Goal: Use online tool/utility

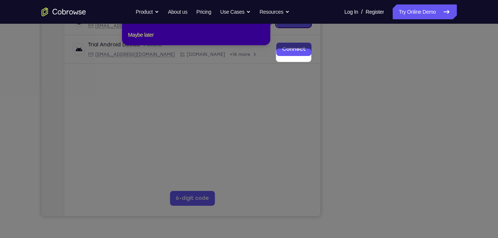
scroll to position [90, 0]
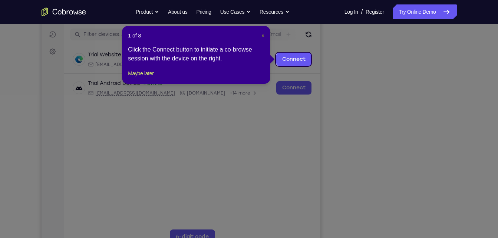
drag, startPoint x: 263, startPoint y: 35, endPoint x: 246, endPoint y: 38, distance: 17.0
click at [263, 35] on span "×" at bounding box center [263, 36] width 3 height 6
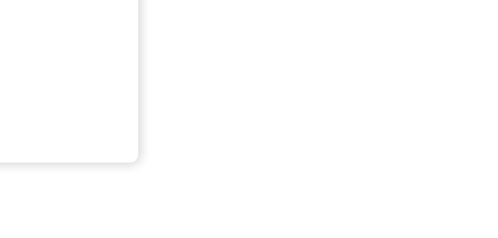
scroll to position [138, 0]
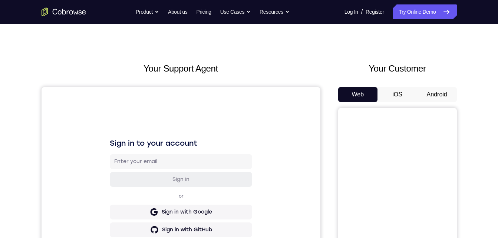
click at [432, 95] on button "Android" at bounding box center [438, 94] width 40 height 15
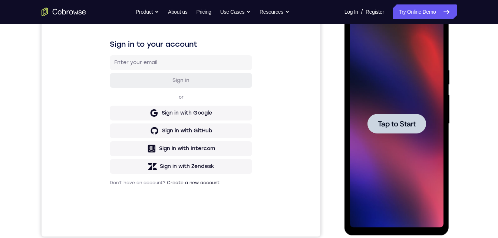
scroll to position [109, 0]
click at [396, 142] on div at bounding box center [397, 124] width 94 height 208
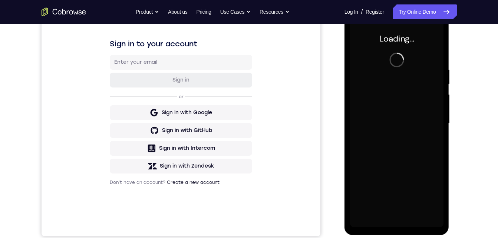
drag, startPoint x: 777, startPoint y: 109, endPoint x: 396, endPoint y: 142, distance: 382.9
click at [396, 142] on div at bounding box center [397, 124] width 94 height 208
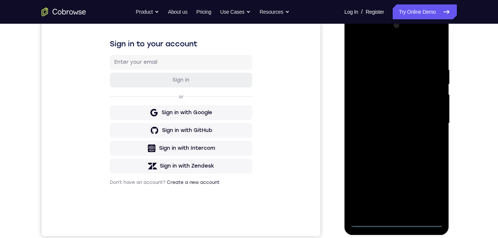
click at [397, 223] on div at bounding box center [397, 124] width 94 height 208
click at [431, 192] on div at bounding box center [397, 124] width 94 height 208
click at [373, 57] on div at bounding box center [397, 124] width 94 height 208
click at [387, 81] on div at bounding box center [397, 124] width 94 height 208
click at [370, 103] on div at bounding box center [397, 124] width 94 height 208
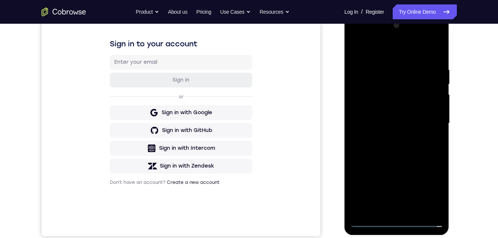
click at [391, 199] on div at bounding box center [397, 124] width 94 height 208
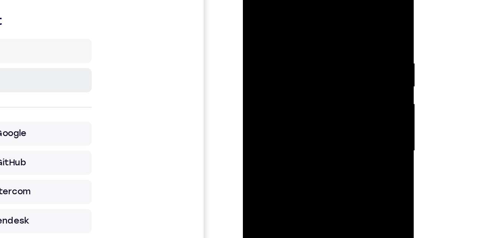
click at [326, 5] on div at bounding box center [296, 82] width 94 height 208
click at [287, 34] on div at bounding box center [296, 82] width 94 height 208
click at [298, 30] on div at bounding box center [296, 82] width 94 height 208
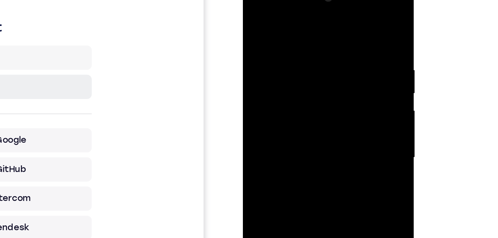
click at [261, 48] on div at bounding box center [296, 88] width 94 height 208
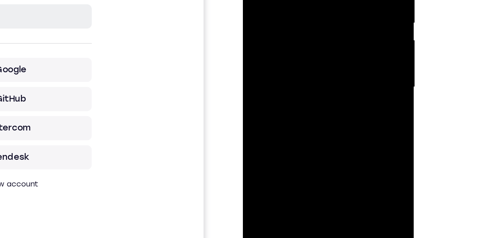
click at [292, 65] on div at bounding box center [296, 18] width 94 height 208
click at [306, 102] on div at bounding box center [296, 18] width 94 height 208
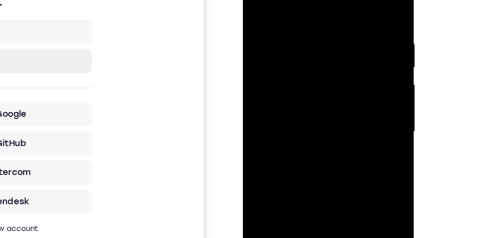
click at [310, 34] on div at bounding box center [296, 62] width 94 height 208
click at [294, 65] on div at bounding box center [296, 62] width 94 height 208
click at [335, 79] on div at bounding box center [296, 62] width 94 height 208
click at [332, 78] on div at bounding box center [296, 62] width 94 height 208
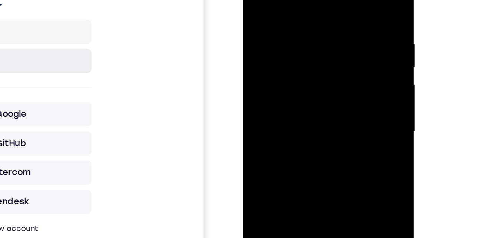
click at [332, 78] on div at bounding box center [296, 62] width 94 height 208
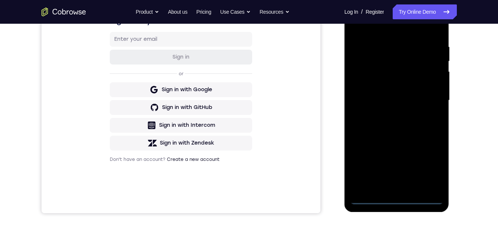
scroll to position [132, 0]
click at [398, 201] on div at bounding box center [397, 100] width 94 height 208
click at [432, 168] on div at bounding box center [397, 100] width 94 height 208
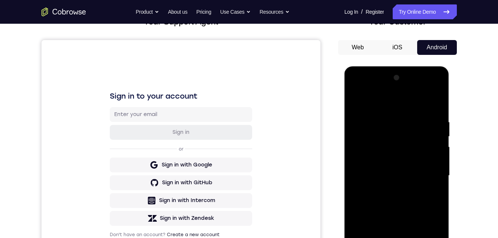
scroll to position [56, 0]
click at [370, 102] on div at bounding box center [397, 176] width 94 height 208
click at [373, 137] on div at bounding box center [397, 176] width 94 height 208
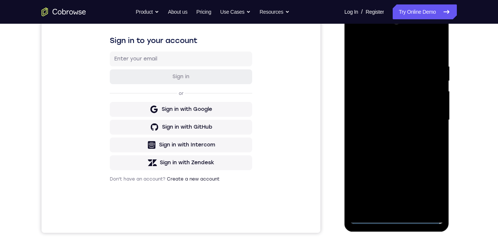
scroll to position [113, 0]
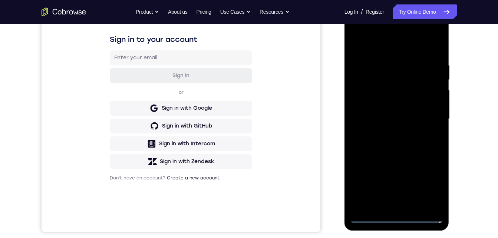
click at [376, 102] on div at bounding box center [397, 119] width 94 height 208
click at [408, 194] on div at bounding box center [397, 119] width 94 height 208
click at [428, 44] on div at bounding box center [397, 119] width 94 height 208
click at [392, 73] on div at bounding box center [397, 119] width 94 height 208
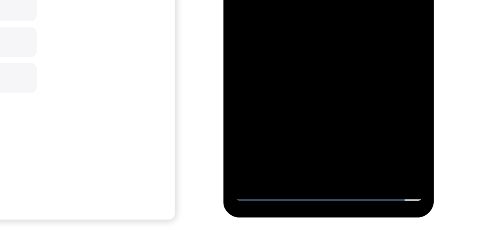
scroll to position [117, 0]
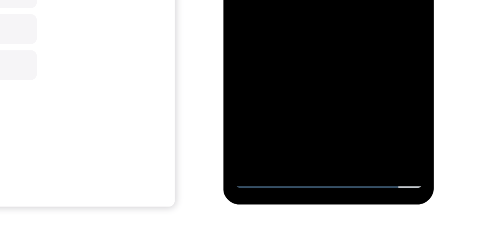
scroll to position [123, 0]
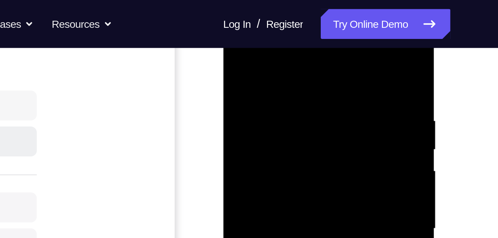
scroll to position [108, 0]
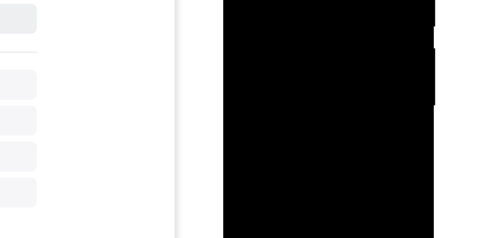
drag, startPoint x: 261, startPoint y: 21, endPoint x: 274, endPoint y: 21, distance: 13.0
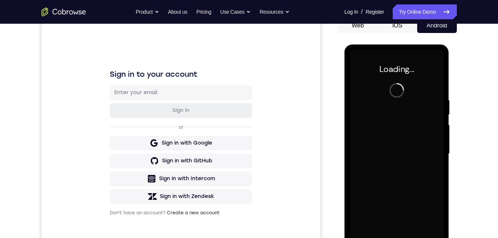
scroll to position [78, 0]
click at [414, 100] on div at bounding box center [397, 154] width 94 height 208
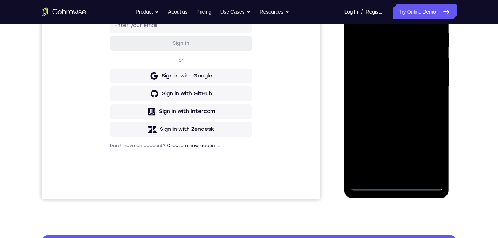
scroll to position [147, 0]
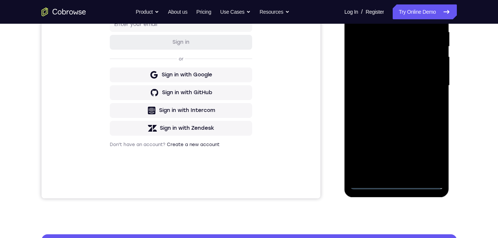
click at [400, 184] on div at bounding box center [397, 86] width 94 height 208
click at [430, 153] on div at bounding box center [397, 86] width 94 height 208
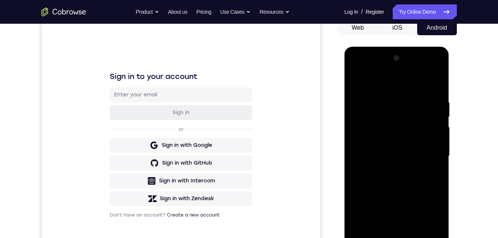
scroll to position [76, 0]
click at [381, 88] on div at bounding box center [397, 157] width 94 height 208
click at [370, 117] on div at bounding box center [397, 157] width 94 height 208
click at [370, 140] on div at bounding box center [397, 157] width 94 height 208
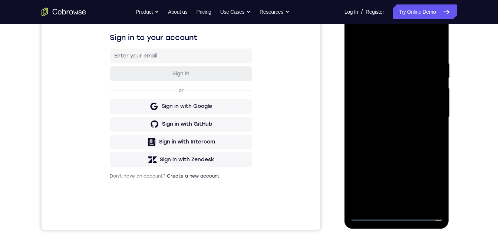
scroll to position [116, 0]
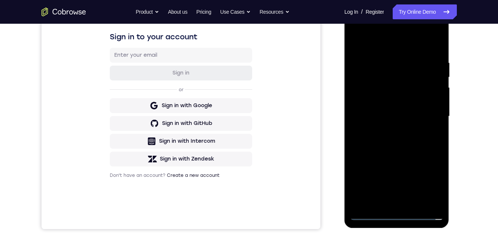
click at [410, 196] on div at bounding box center [397, 117] width 94 height 208
click at [430, 44] on div at bounding box center [397, 117] width 94 height 208
click at [393, 68] on div at bounding box center [397, 117] width 94 height 208
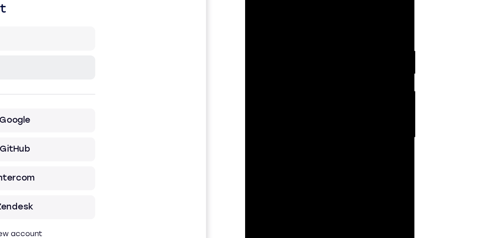
click at [262, 44] on div at bounding box center [298, 70] width 94 height 208
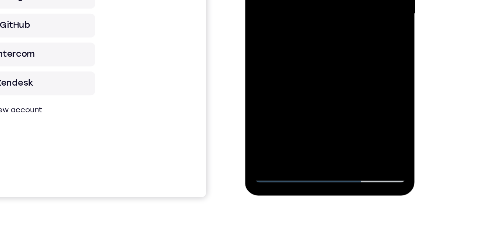
scroll to position [131, 0]
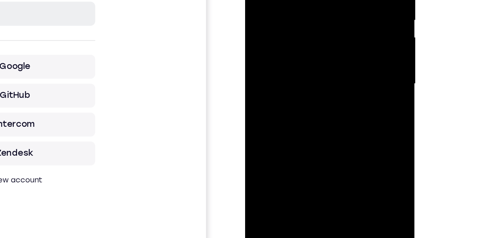
click at [262, 0] on div at bounding box center [298, 16] width 94 height 208
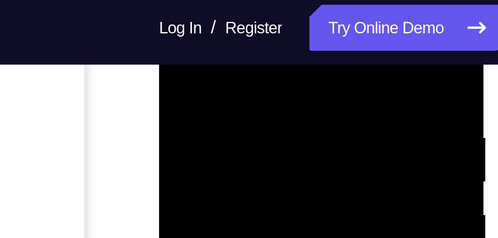
scroll to position [130, 0]
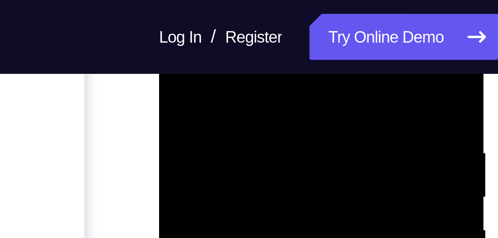
click at [238, 16] on div at bounding box center [212, 89] width 94 height 208
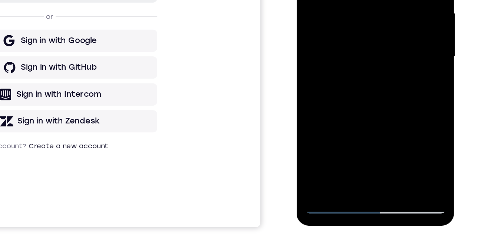
click at [322, 101] on div at bounding box center [349, 2] width 94 height 208
click at [384, 0] on div at bounding box center [349, 2] width 94 height 208
click at [373, 0] on div at bounding box center [349, 2] width 94 height 208
click at [350, 0] on div at bounding box center [349, 2] width 94 height 208
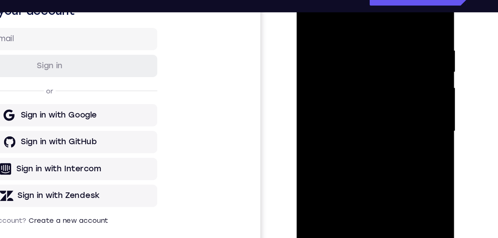
click at [348, 56] on div at bounding box center [349, 76] width 94 height 208
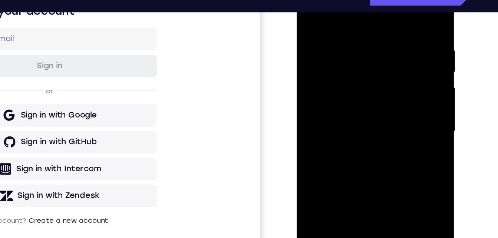
click at [348, 56] on div at bounding box center [349, 76] width 94 height 208
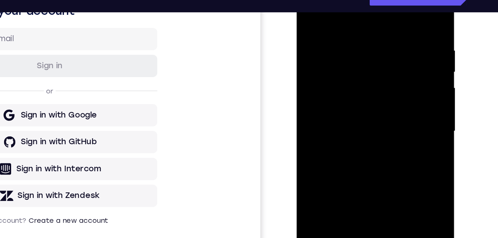
click at [348, 56] on div at bounding box center [349, 76] width 94 height 208
click at [351, 47] on div at bounding box center [349, 76] width 94 height 208
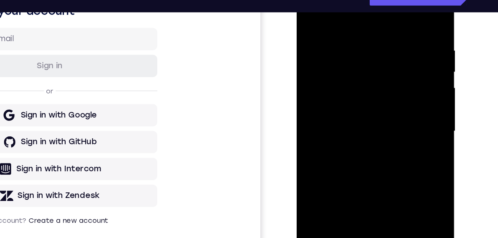
click at [351, 47] on div at bounding box center [349, 76] width 94 height 208
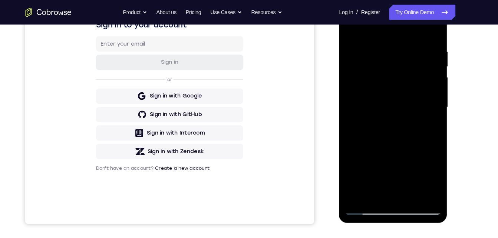
scroll to position [126, 0]
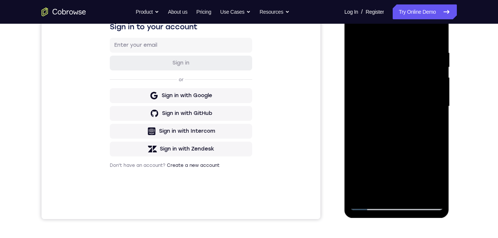
click at [379, 88] on div at bounding box center [397, 107] width 94 height 208
drag, startPoint x: 399, startPoint y: 79, endPoint x: 379, endPoint y: 88, distance: 22.3
click at [379, 88] on div at bounding box center [397, 107] width 94 height 208
drag, startPoint x: 379, startPoint y: 88, endPoint x: 400, endPoint y: 85, distance: 21.7
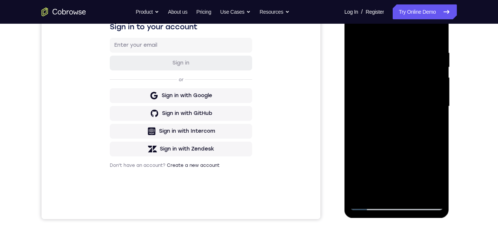
click at [400, 85] on div at bounding box center [397, 107] width 94 height 208
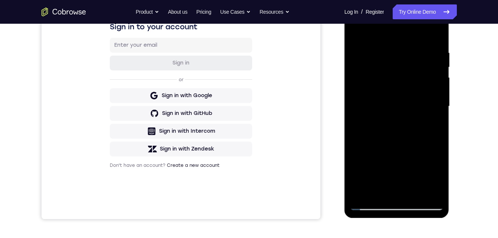
click at [400, 78] on div at bounding box center [397, 107] width 94 height 208
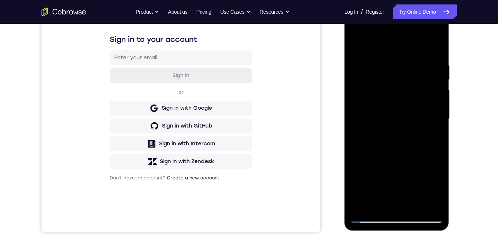
scroll to position [119, 0]
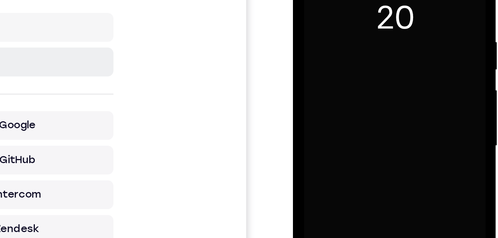
click at [345, 18] on div at bounding box center [345, 44] width 94 height 208
click at [345, 24] on div at bounding box center [345, 44] width 94 height 208
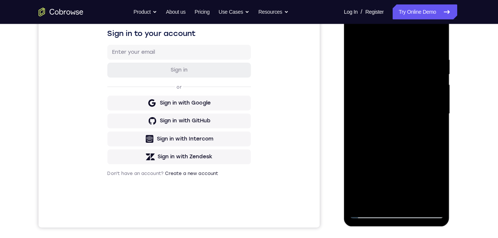
scroll to position [118, 0]
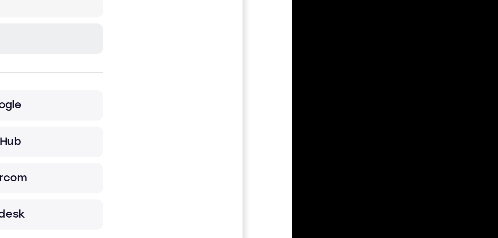
click at [382, 1] on div at bounding box center [345, 13] width 94 height 208
click at [380, 1] on div at bounding box center [345, 13] width 94 height 208
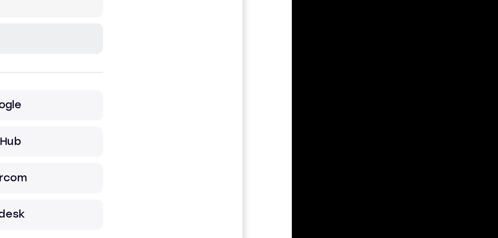
click at [380, 1] on div at bounding box center [345, 13] width 94 height 208
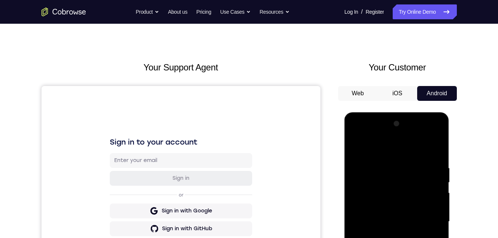
scroll to position [10, 0]
click at [426, 93] on button "Android" at bounding box center [438, 93] width 40 height 15
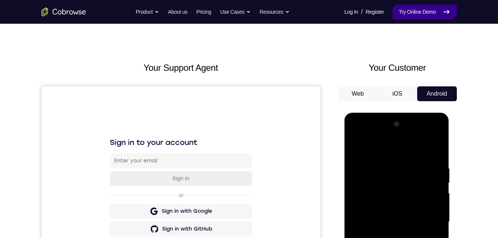
click at [422, 6] on link "Try Online Demo" at bounding box center [425, 11] width 64 height 15
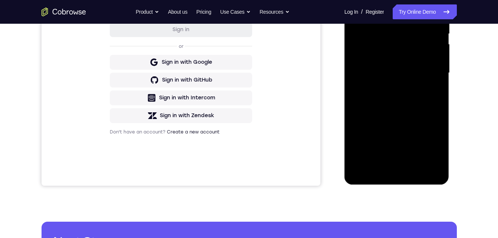
scroll to position [160, 0]
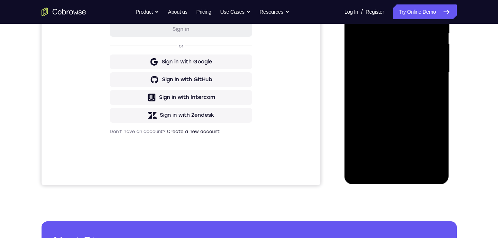
click at [363, 69] on div at bounding box center [397, 73] width 94 height 208
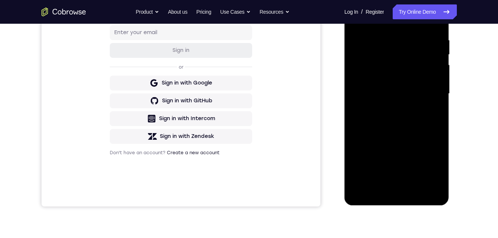
scroll to position [138, 0]
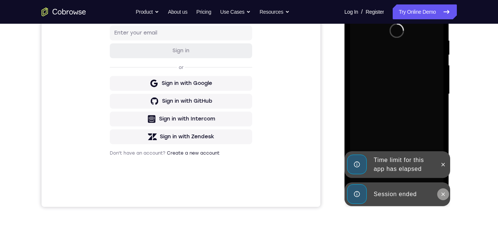
click at [445, 194] on icon at bounding box center [444, 195] width 6 height 6
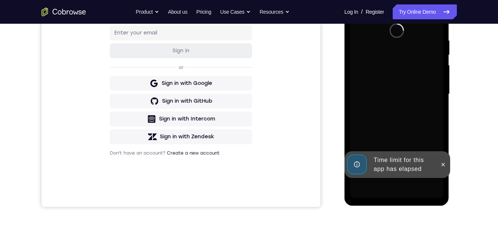
click at [445, 178] on div "Time limit for this app has elapsed" at bounding box center [398, 164] width 106 height 27
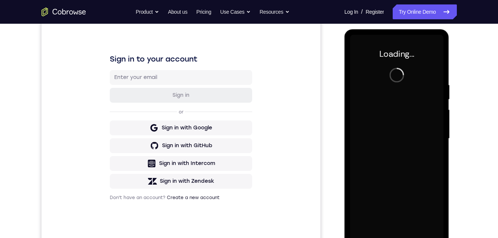
scroll to position [92, 0]
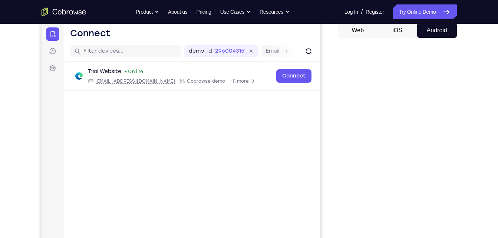
scroll to position [74, 0]
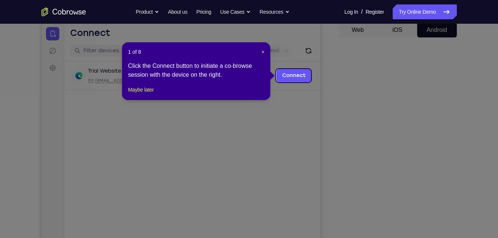
click at [395, 147] on icon at bounding box center [252, 119] width 504 height 238
click at [264, 50] on span "×" at bounding box center [263, 52] width 3 height 6
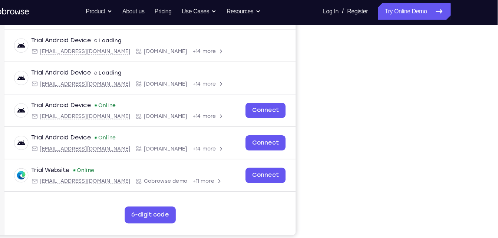
scroll to position [136, 0]
